Goal: Information Seeking & Learning: Learn about a topic

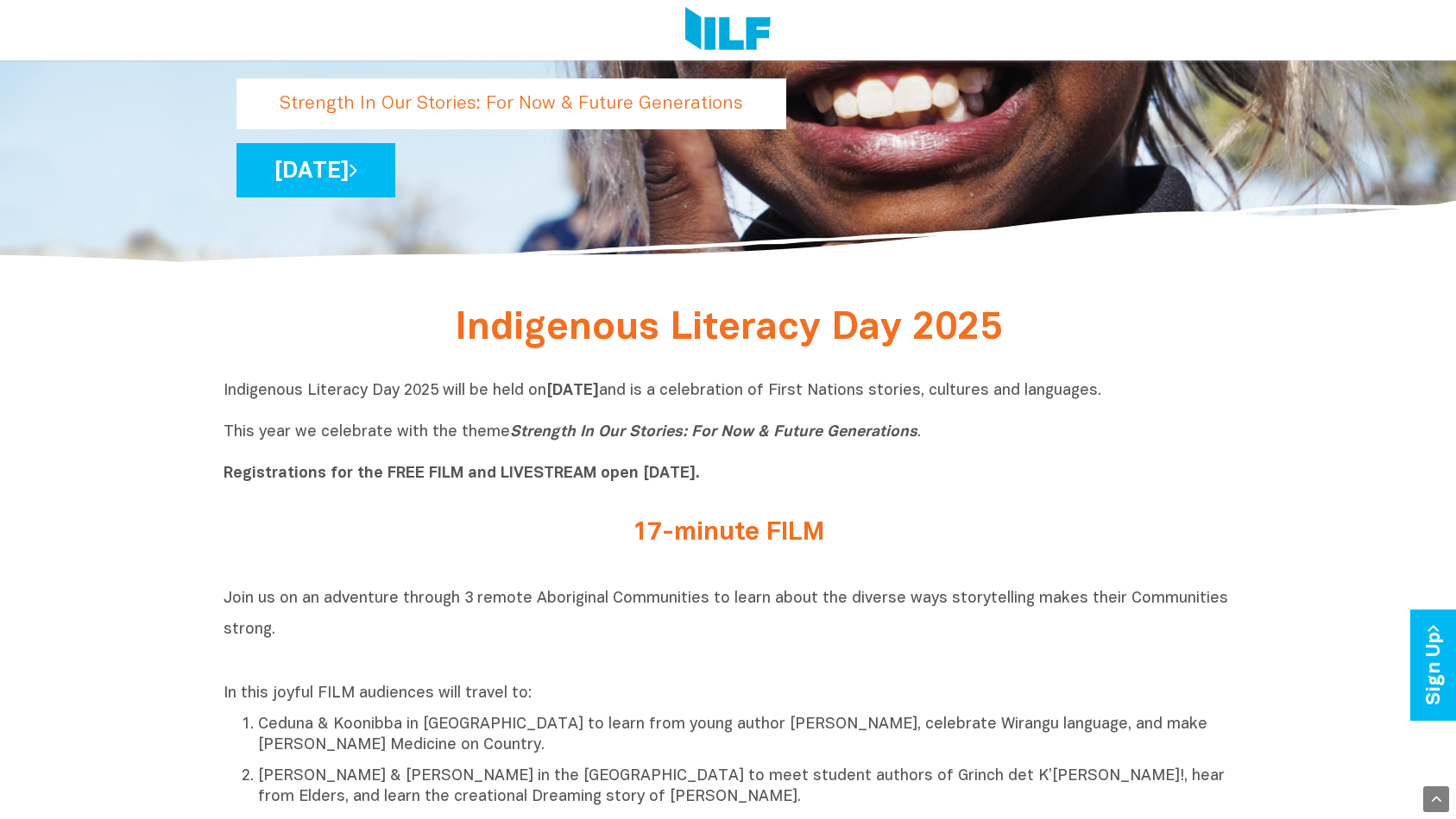
scroll to position [382, 0]
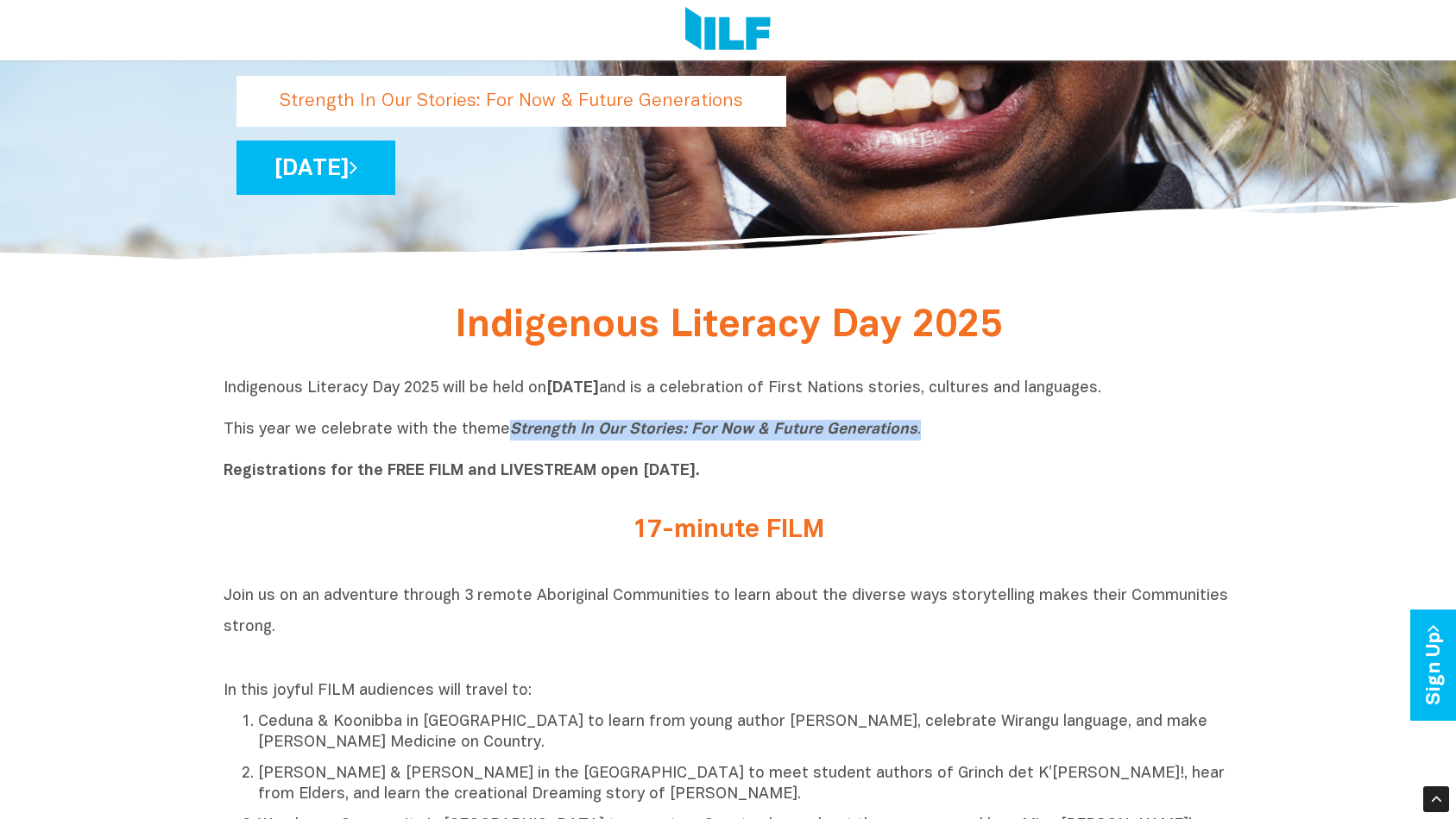
drag, startPoint x: 504, startPoint y: 430, endPoint x: 922, endPoint y: 436, distance: 418.0
click at [922, 436] on p "Indigenous Literacy Day 2025 will be held [DATE][DATE] and is a celebration of …" at bounding box center [728, 431] width 1010 height 104
copy p "Strength In Our Stories: For Now & Future Generations ."
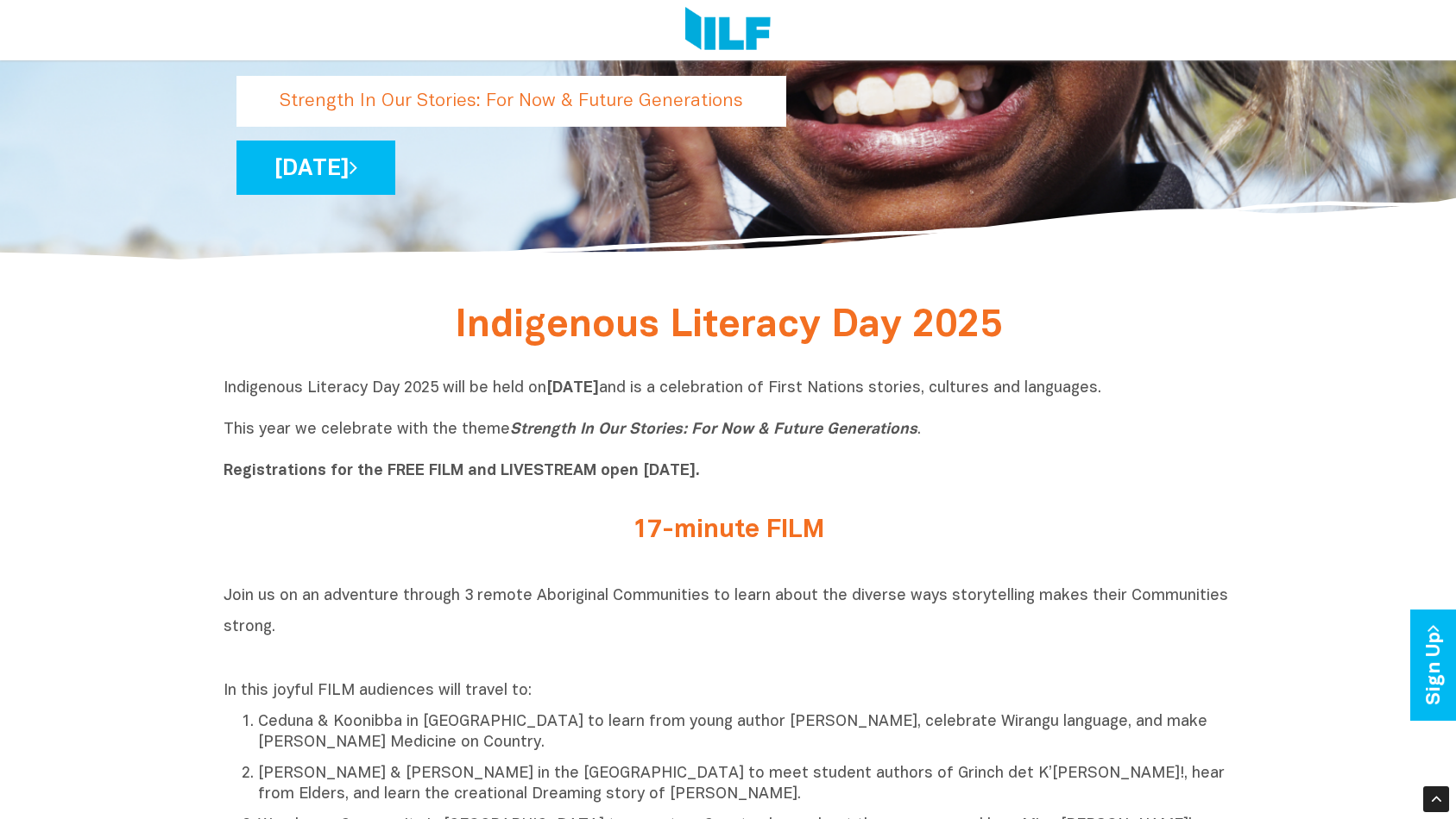
click at [231, 409] on p "Indigenous Literacy Day 2025 will be held [DATE][DATE] and is a celebration of …" at bounding box center [728, 431] width 1010 height 104
drag, startPoint x: 737, startPoint y: 390, endPoint x: 1267, endPoint y: 385, distance: 530.0
copy p "and is a celebration of First Nations stories, cultures and languages."
click at [51, 30] on div at bounding box center [728, 30] width 1456 height 61
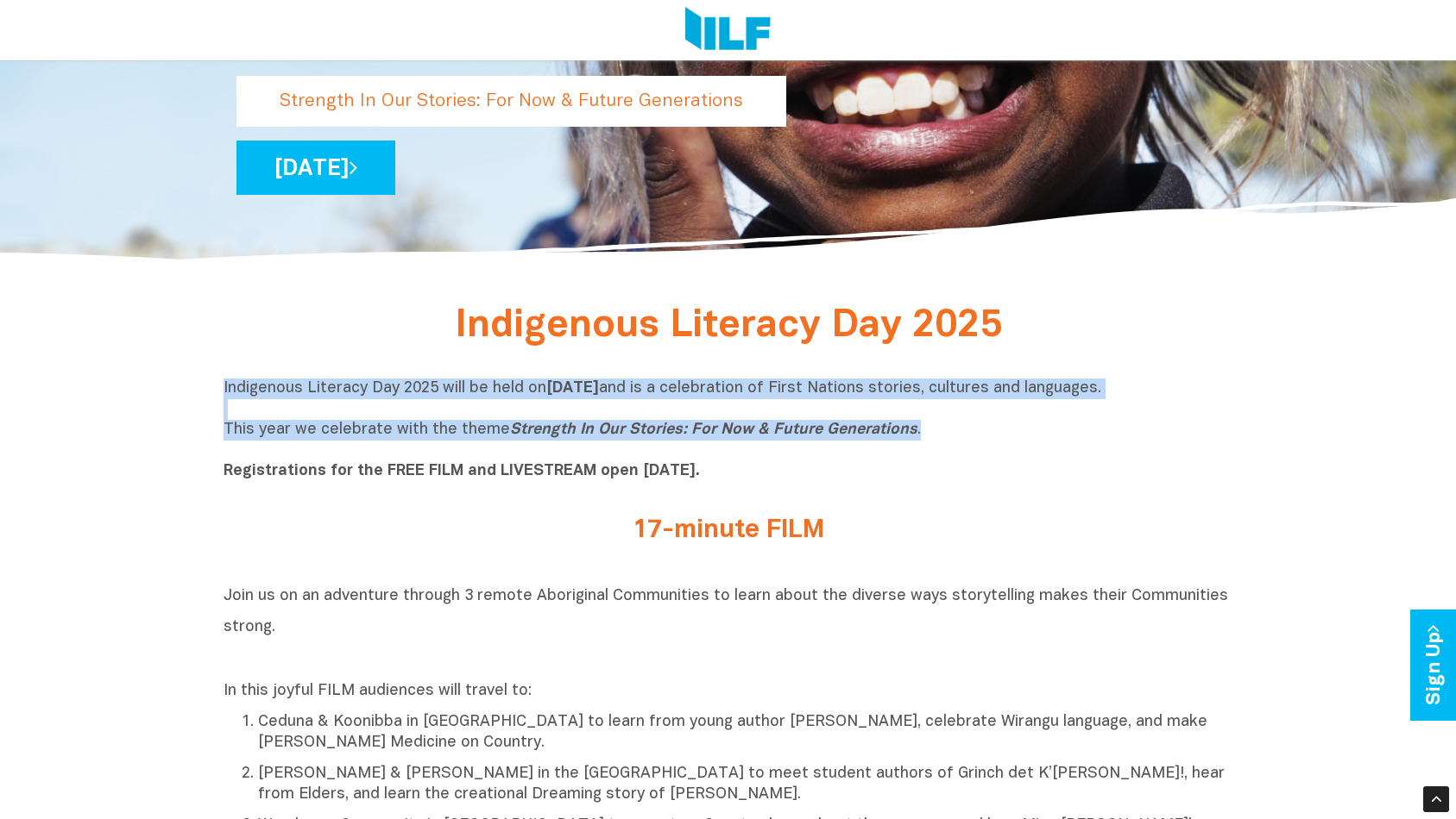
drag, startPoint x: 220, startPoint y: 384, endPoint x: 910, endPoint y: 440, distance: 692.3
copy p "Indigenous Literacy Day 2025 will be held [DATE][DATE] and is a celebration of …"
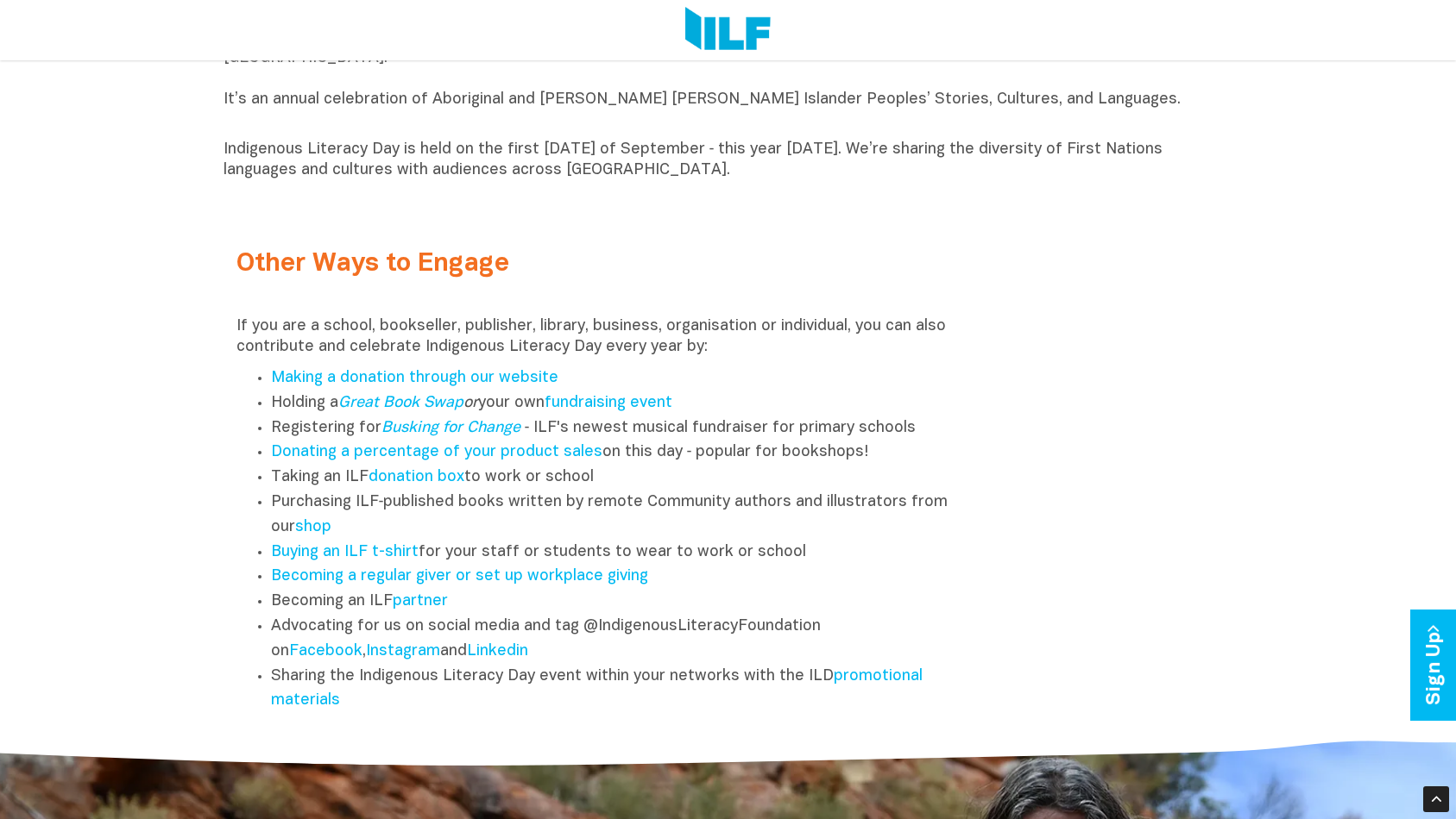
scroll to position [2081, 0]
